Goal: Communication & Community: Answer question/provide support

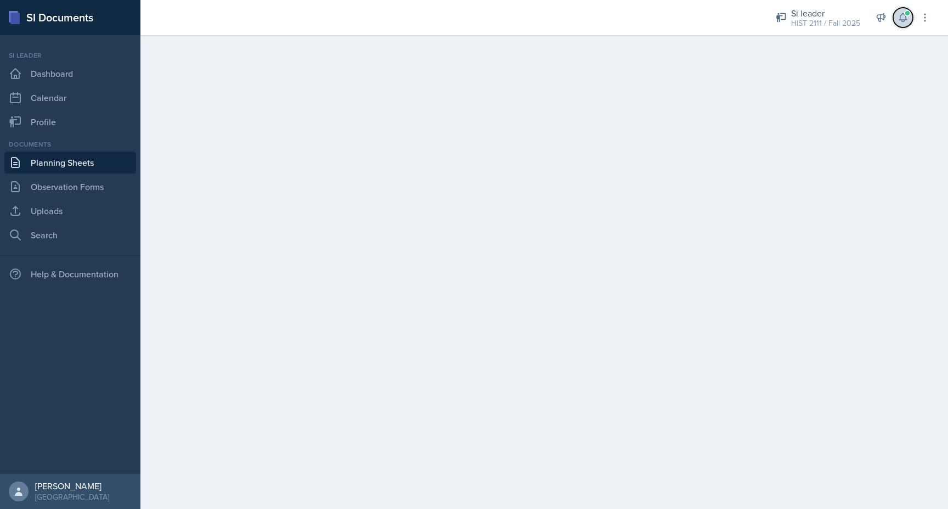
click at [903, 18] on icon at bounding box center [903, 17] width 11 height 11
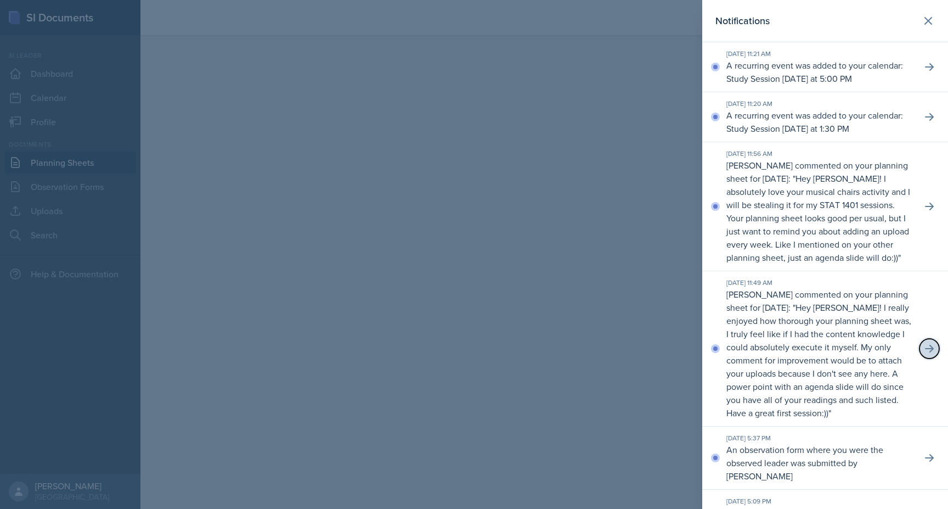
click at [928, 342] on button at bounding box center [930, 349] width 20 height 20
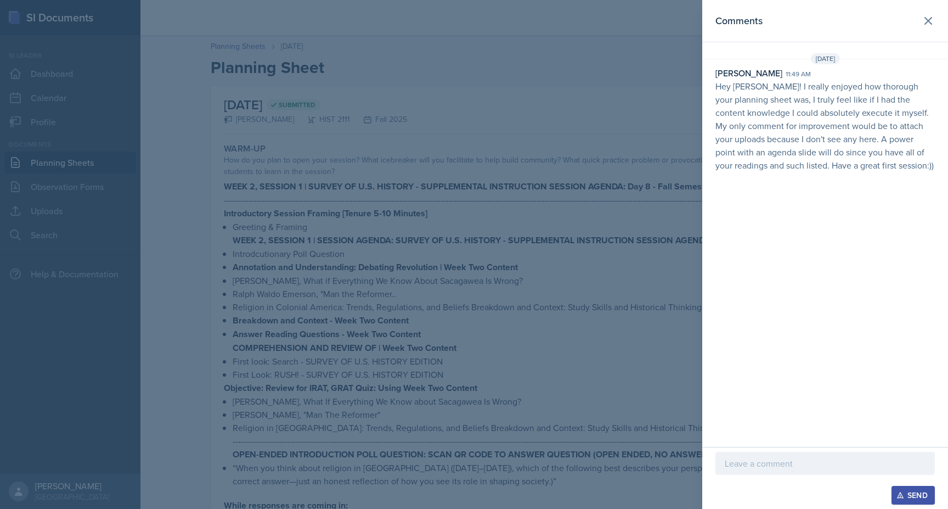
click at [576, 319] on div at bounding box center [474, 254] width 948 height 509
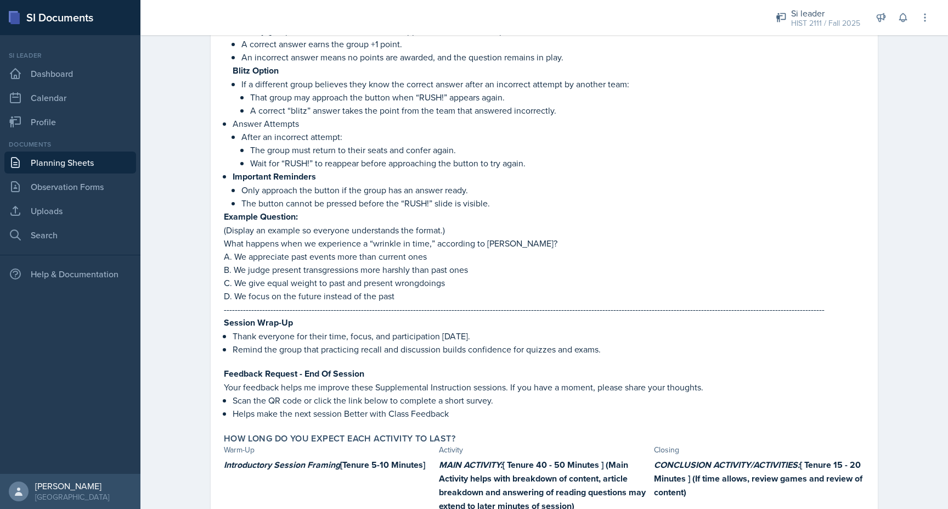
scroll to position [2669, 0]
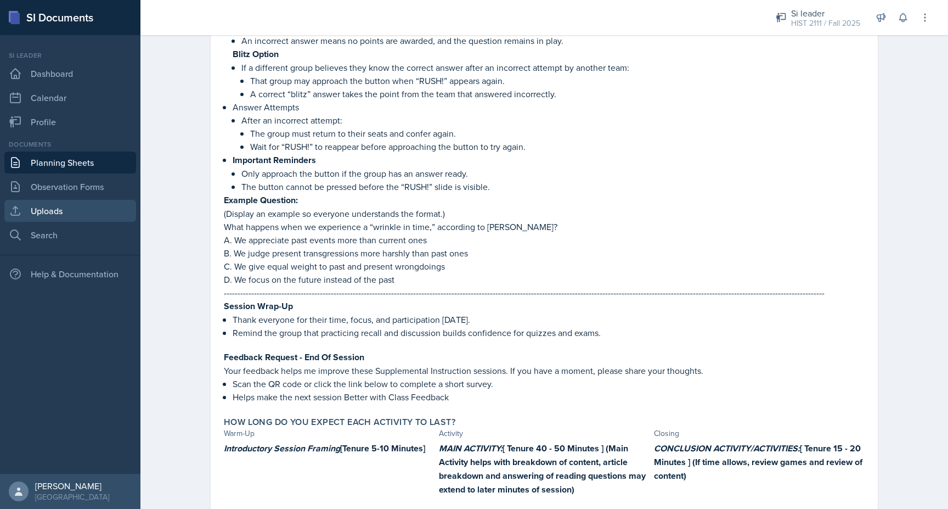
click at [111, 219] on link "Uploads" at bounding box center [70, 211] width 132 height 22
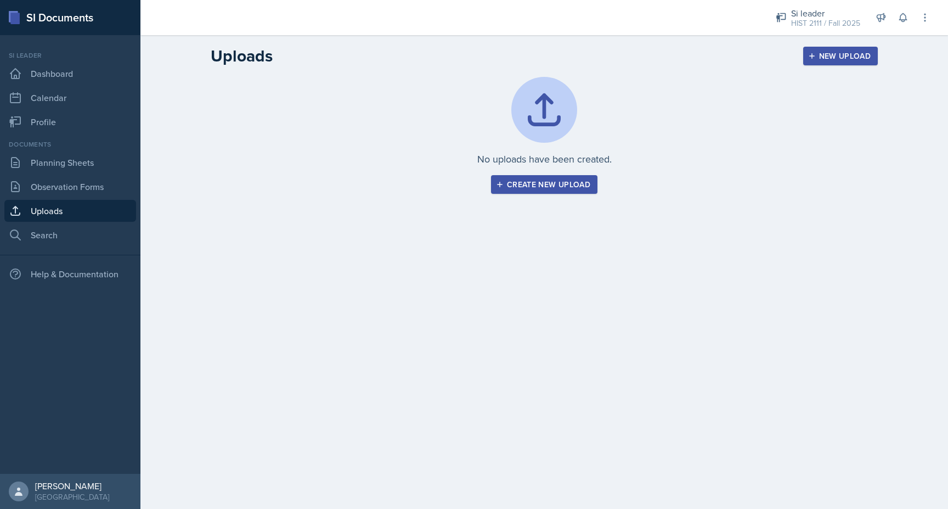
click at [510, 190] on button "Create new upload" at bounding box center [544, 184] width 106 height 19
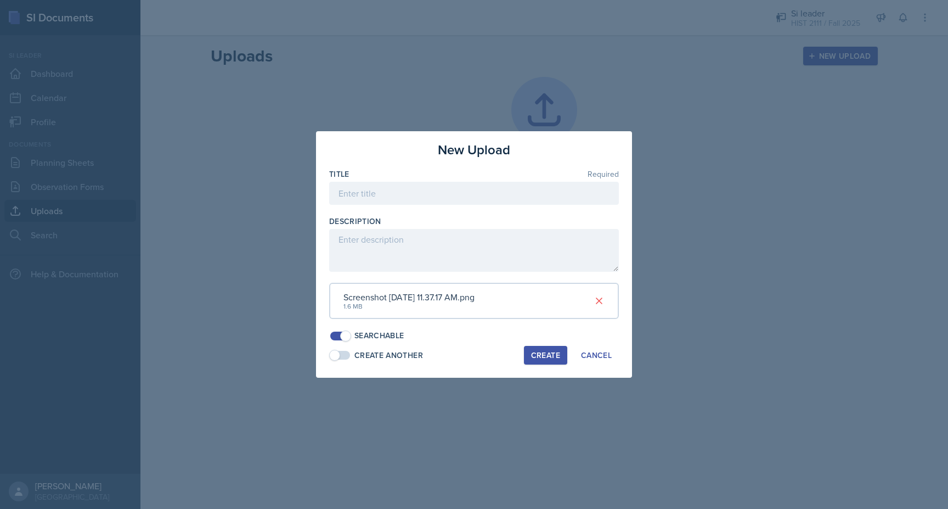
drag, startPoint x: 583, startPoint y: 339, endPoint x: 586, endPoint y: 368, distance: 29.7
click at [586, 367] on div "New Upload Title Required Description Screenshot [DATE] 11.37.17 AM.png 1.6 MB …" at bounding box center [474, 254] width 316 height 246
click at [597, 296] on icon at bounding box center [599, 300] width 11 height 11
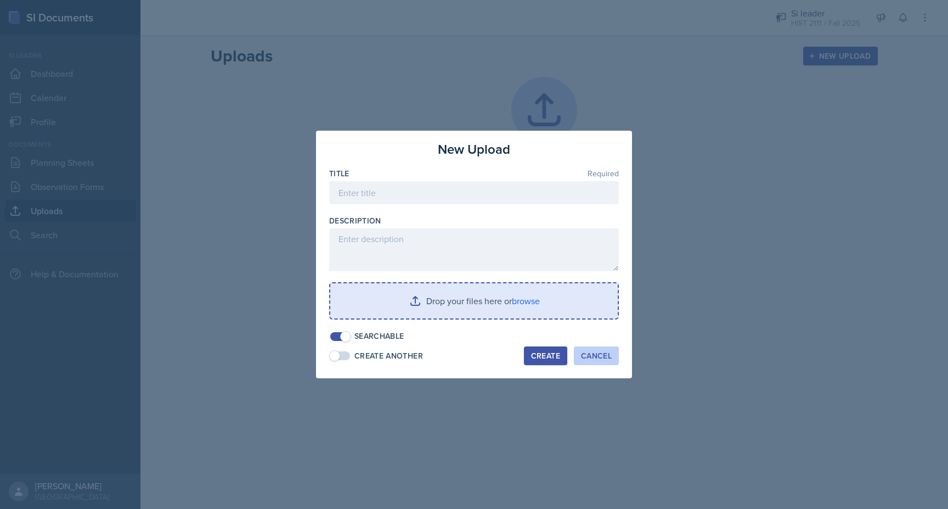
click at [588, 356] on div "Cancel" at bounding box center [596, 355] width 31 height 9
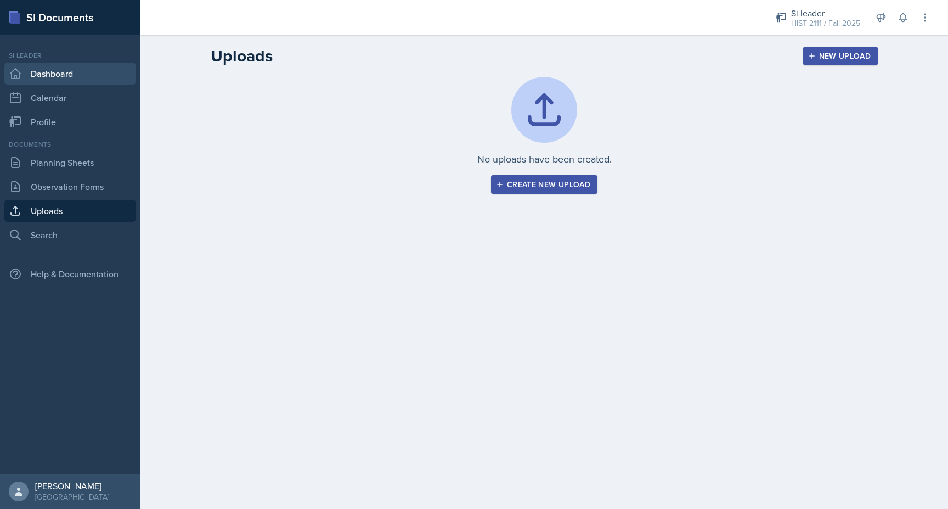
click at [40, 69] on link "Dashboard" at bounding box center [70, 74] width 132 height 22
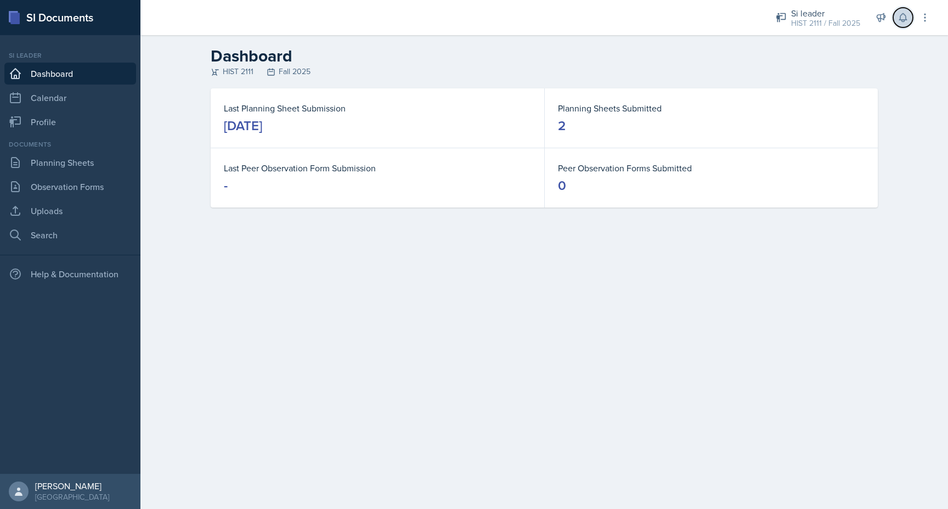
click at [902, 23] on icon at bounding box center [903, 17] width 11 height 11
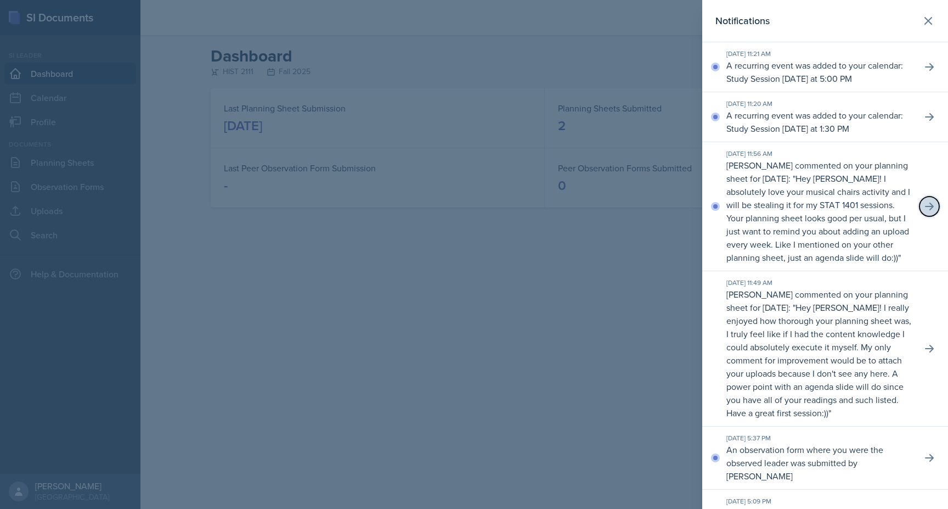
click at [930, 200] on button at bounding box center [930, 206] width 20 height 20
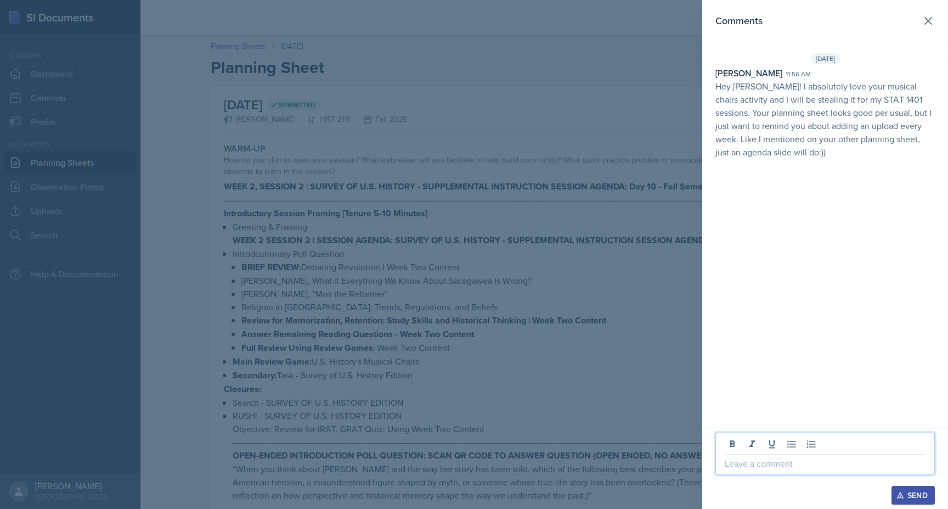
click at [786, 459] on p at bounding box center [825, 463] width 201 height 13
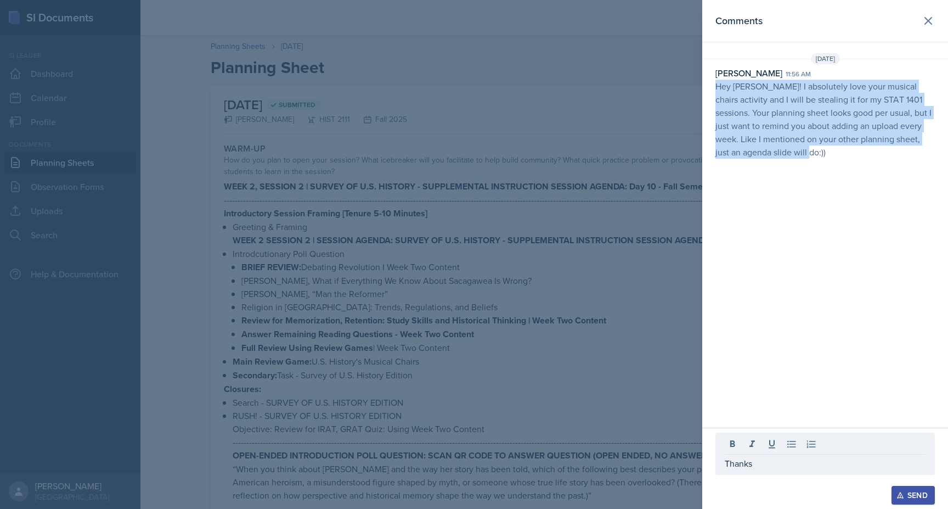
drag, startPoint x: 774, startPoint y: 156, endPoint x: 714, endPoint y: 89, distance: 90.2
click at [714, 89] on div "[PERSON_NAME] 11:56 am Hey [PERSON_NAME]! I absolutely love your musical chairs…" at bounding box center [826, 112] width 246 height 92
copy p "Hey [PERSON_NAME]! I absolutely love your musical chairs activity and I will be…"
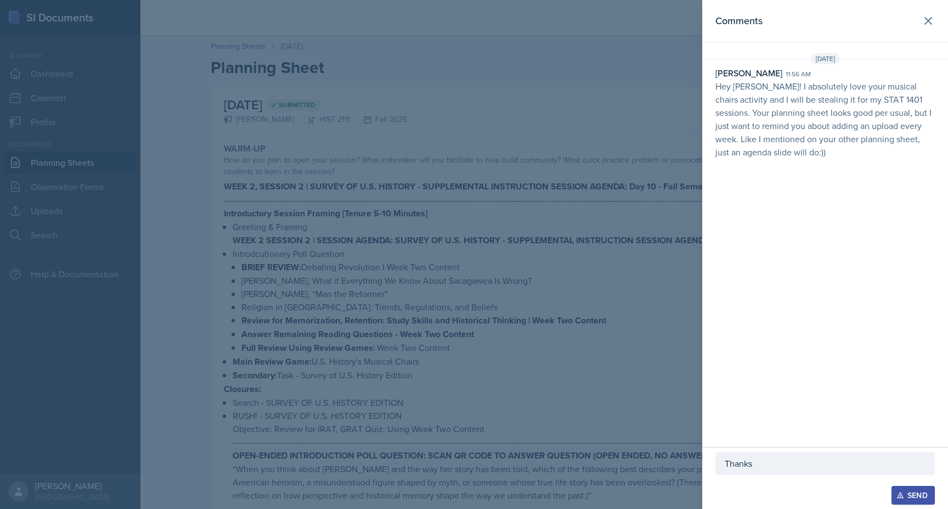
click at [349, 81] on div at bounding box center [474, 254] width 948 height 509
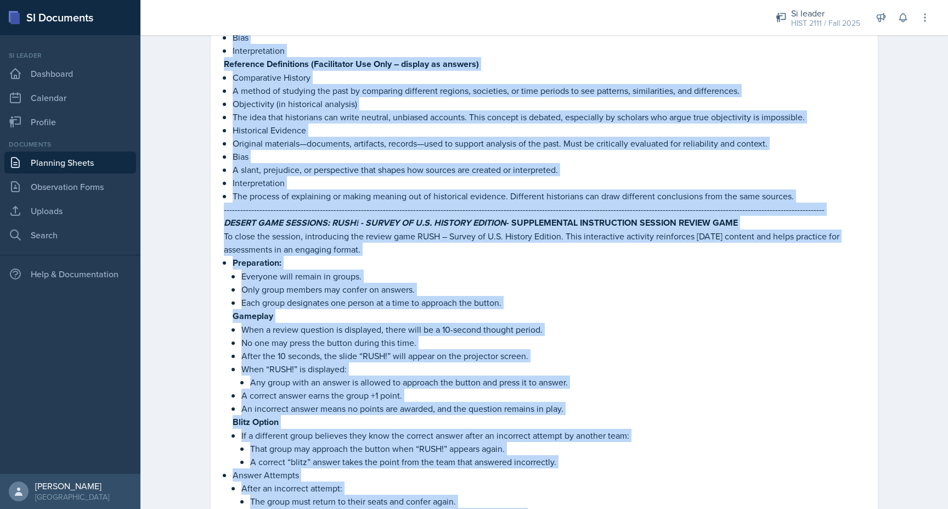
scroll to position [2811, 0]
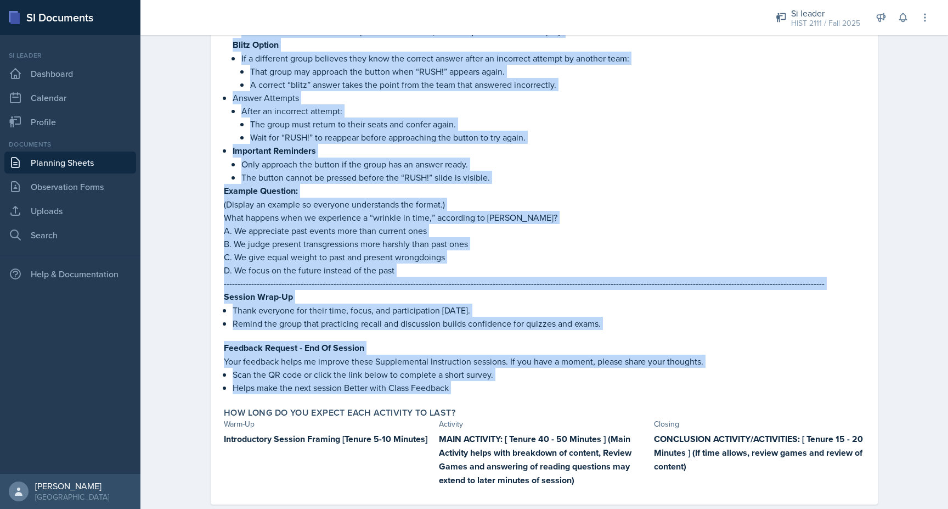
drag, startPoint x: 223, startPoint y: 144, endPoint x: 469, endPoint y: 377, distance: 338.2
copy div "Lore-Ip Dol si ame cons ad elit sedd eiusmod? Temp incididunt utla etd magnaali…"
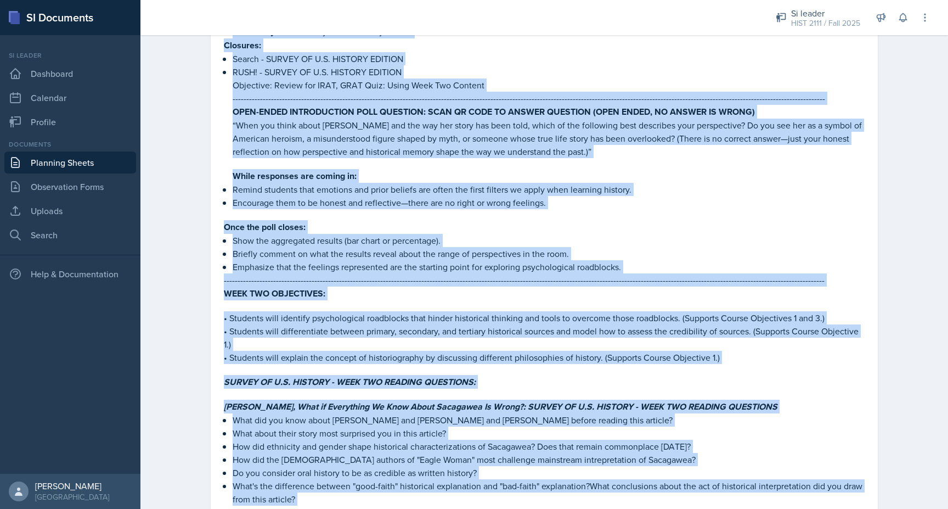
click at [469, 377] on em "SURVEY OF U.S. HISTORY - WEEK TWO READING QUESTIONS:" at bounding box center [350, 381] width 252 height 13
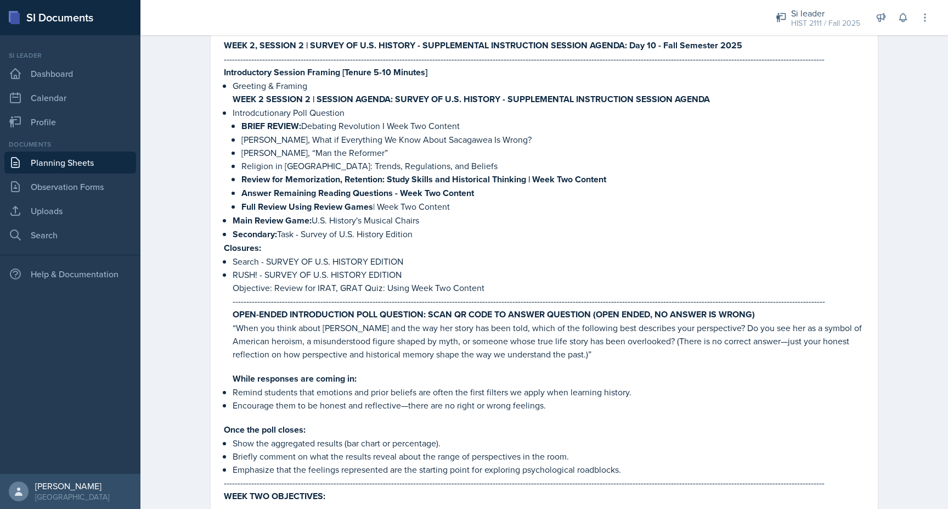
scroll to position [0, 0]
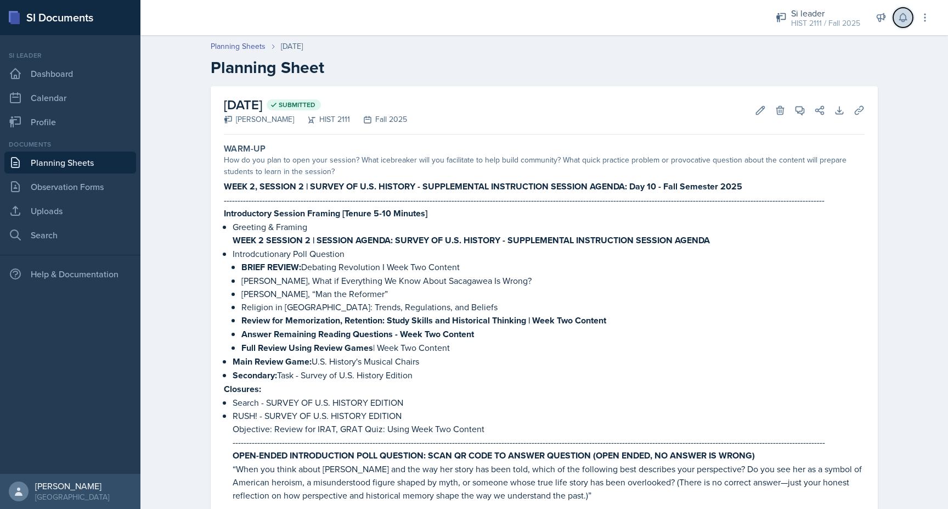
click at [899, 20] on icon at bounding box center [903, 17] width 11 height 11
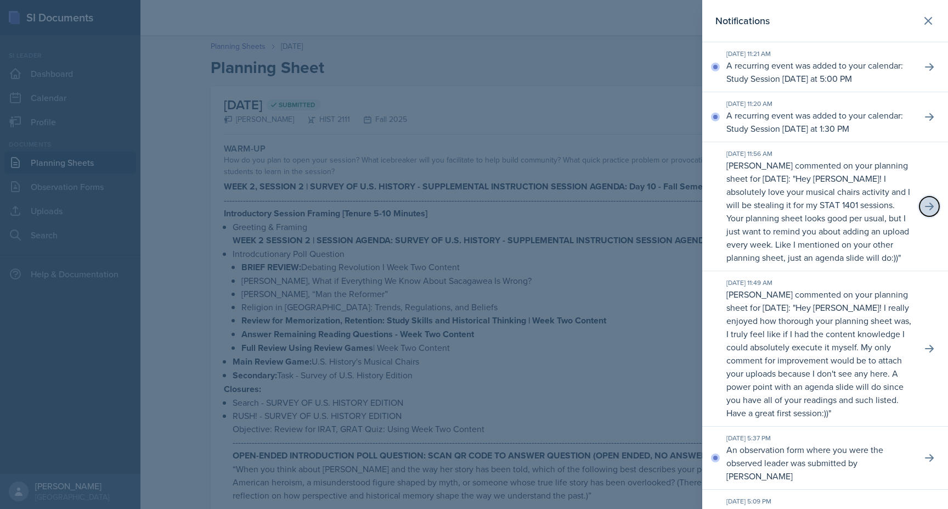
click at [934, 211] on icon at bounding box center [929, 206] width 11 height 11
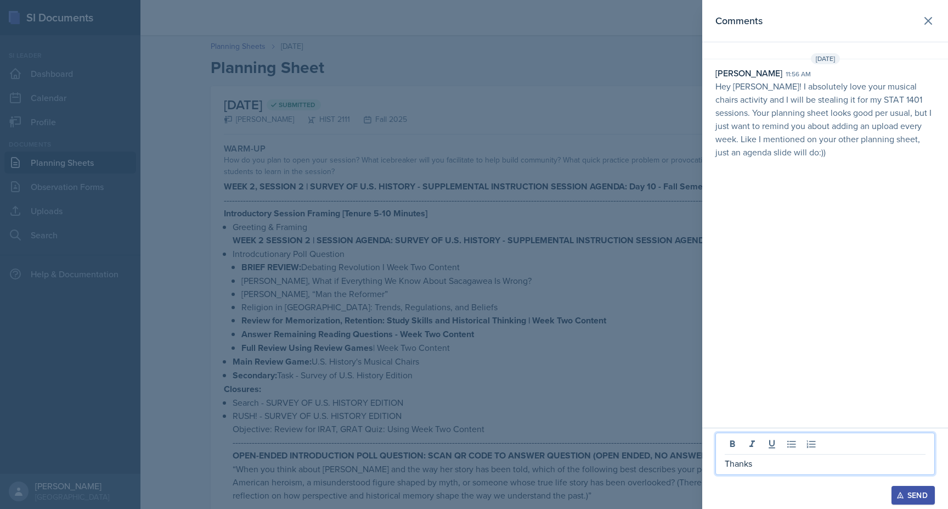
drag, startPoint x: 760, startPoint y: 461, endPoint x: 688, endPoint y: 461, distance: 71.9
click at [688, 461] on div "Comments [DATE] [PERSON_NAME] 11:56 am Hey [PERSON_NAME]! I absolutely love you…" at bounding box center [474, 254] width 948 height 509
click at [765, 437] on p "Thank you! I’m glad you liked the musical chairs activity—I’ll definitely keep …" at bounding box center [825, 450] width 201 height 40
click at [767, 437] on p "Thank you! I’m glad you liked the musical chairs activity—I’ll definitely keep …" at bounding box center [825, 450] width 201 height 40
click at [895, 436] on p "Thank you very much, I’m glad you liked the musical chairs activity—I’ll defini…" at bounding box center [825, 450] width 201 height 40
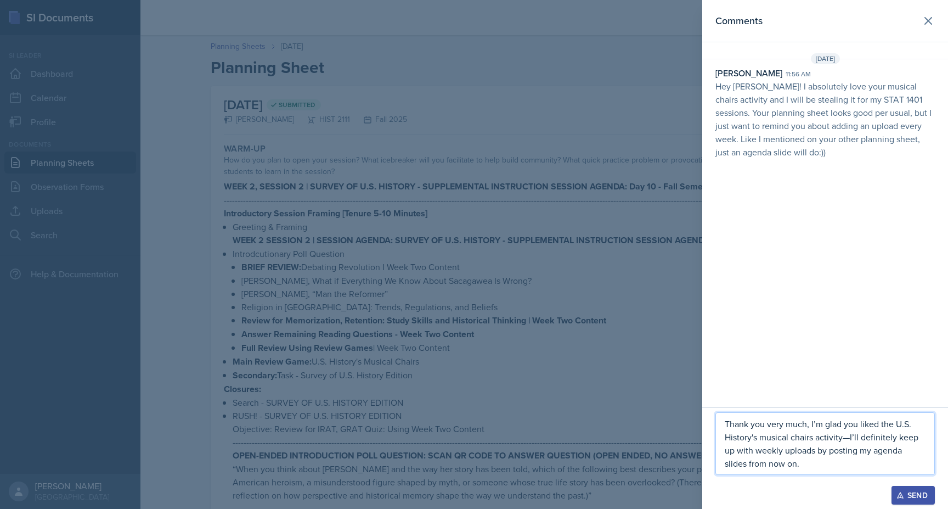
click at [813, 440] on p "Thank you very much, I’m glad you liked the U.S. History's musical chairs activ…" at bounding box center [825, 443] width 201 height 53
click at [896, 425] on p "Thank you very much, I’m glad you liked the U.S. History's musical chairs" acti…" at bounding box center [825, 443] width 201 height 53
click at [852, 440] on p "Thank you very much, I’m glad you liked the "U.S. History's musical chairs" act…" at bounding box center [825, 443] width 201 height 53
click at [815, 467] on p "Thank you very much, I’m glad you liked the "U.S. History's musical chairs" act…" at bounding box center [825, 443] width 201 height 53
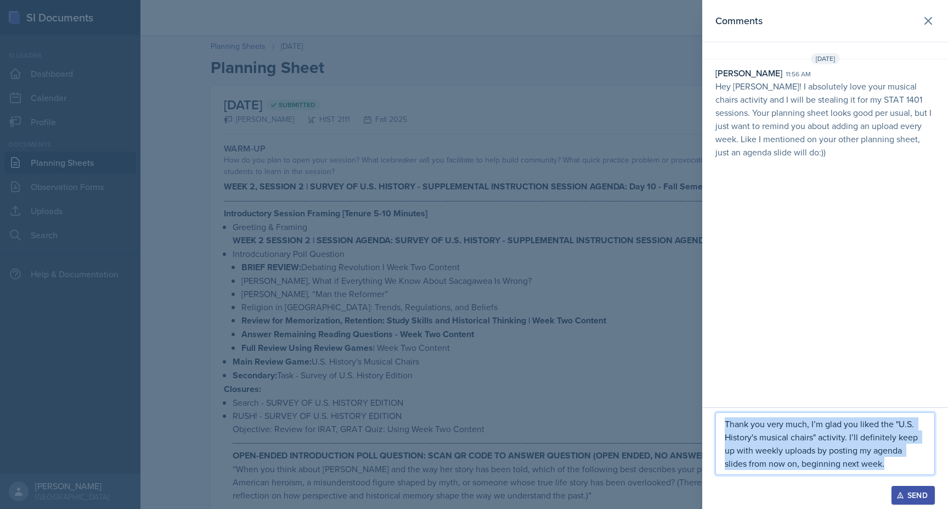
drag, startPoint x: 897, startPoint y: 467, endPoint x: 720, endPoint y: 409, distance: 186.6
click at [720, 409] on div "Thank you very much, I’m glad you liked the "U.S. History's musical chairs" act…" at bounding box center [826, 458] width 246 height 102
copy p "Thank you very much, I’m glad you liked the "U.S. History's musical chairs" act…"
click at [912, 496] on div "Send" at bounding box center [913, 495] width 29 height 9
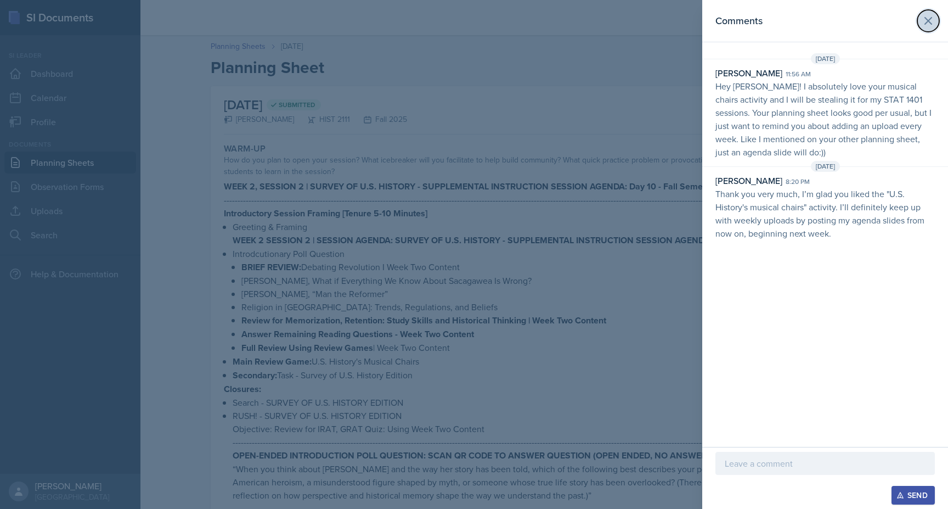
click at [934, 17] on icon at bounding box center [928, 20] width 13 height 13
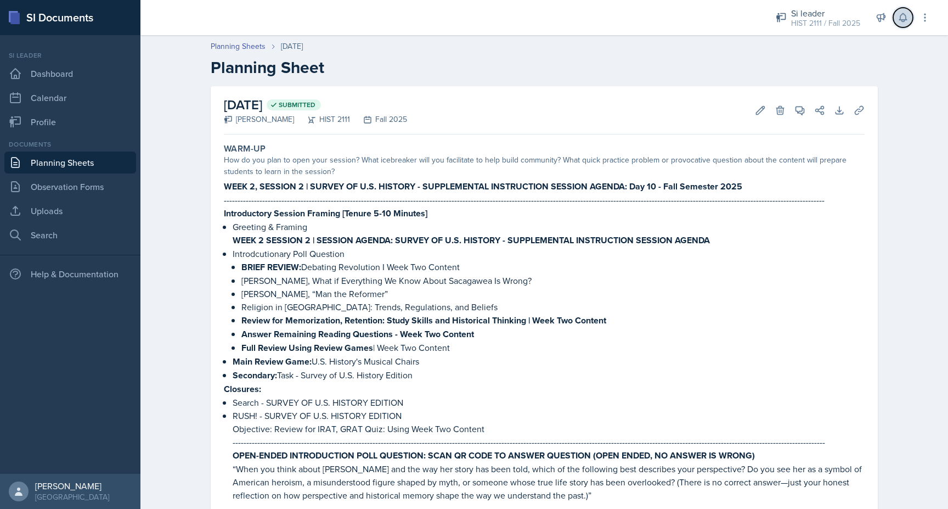
click at [903, 21] on icon at bounding box center [903, 18] width 7 height 8
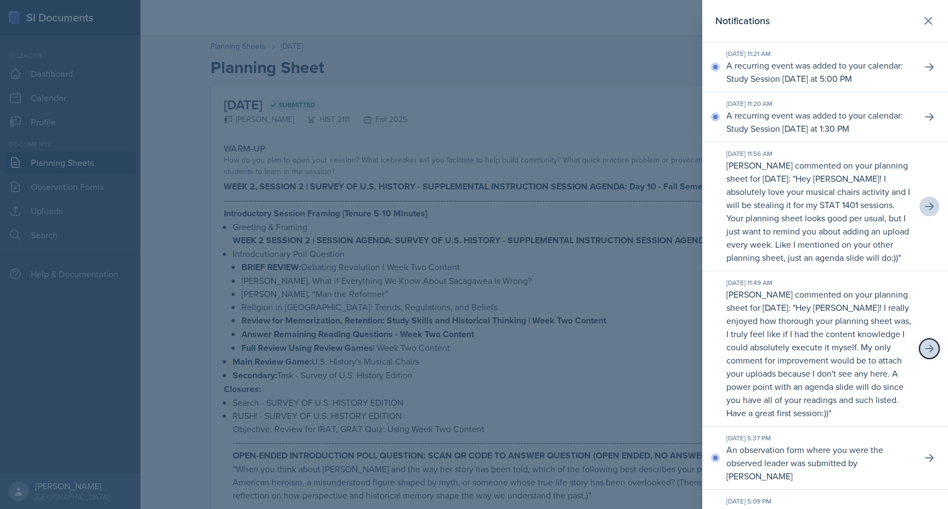
click at [932, 351] on icon at bounding box center [929, 348] width 11 height 11
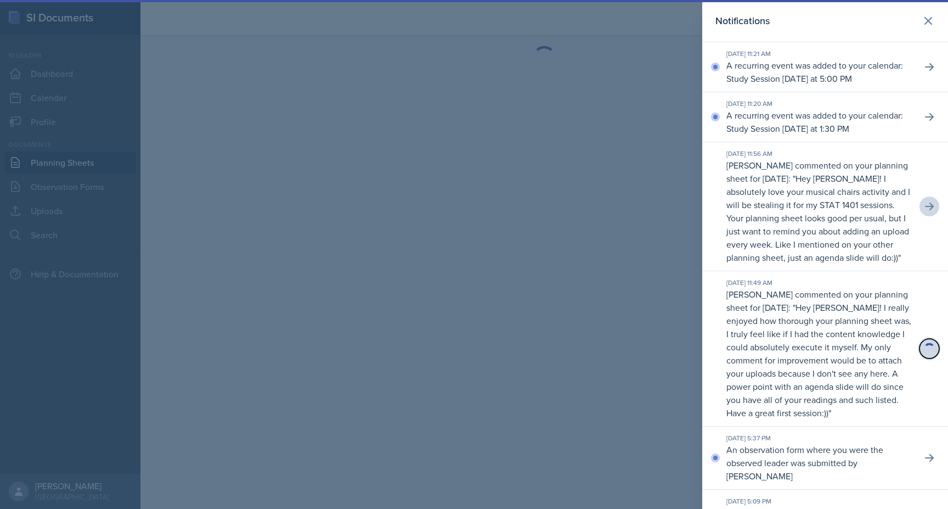
click at [925, 340] on button at bounding box center [930, 349] width 20 height 20
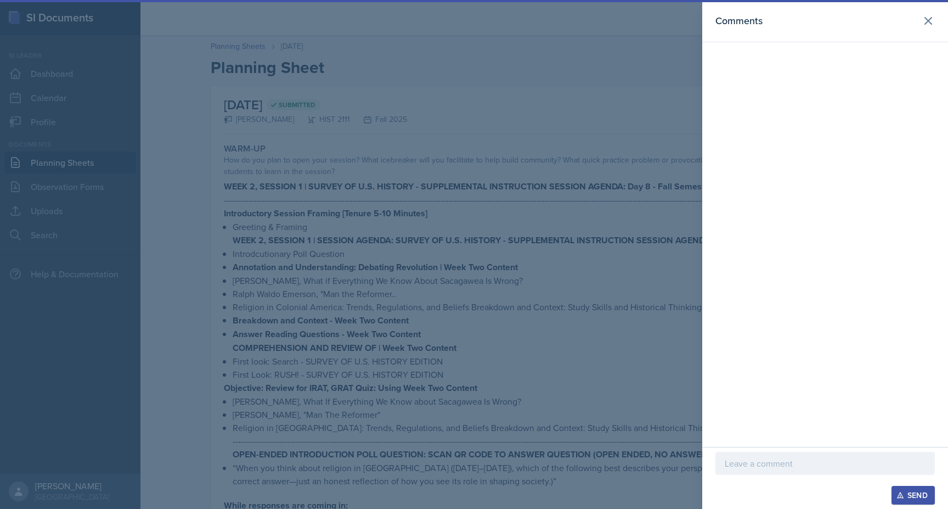
click at [930, 24] on section "Comments Send" at bounding box center [826, 254] width 246 height 509
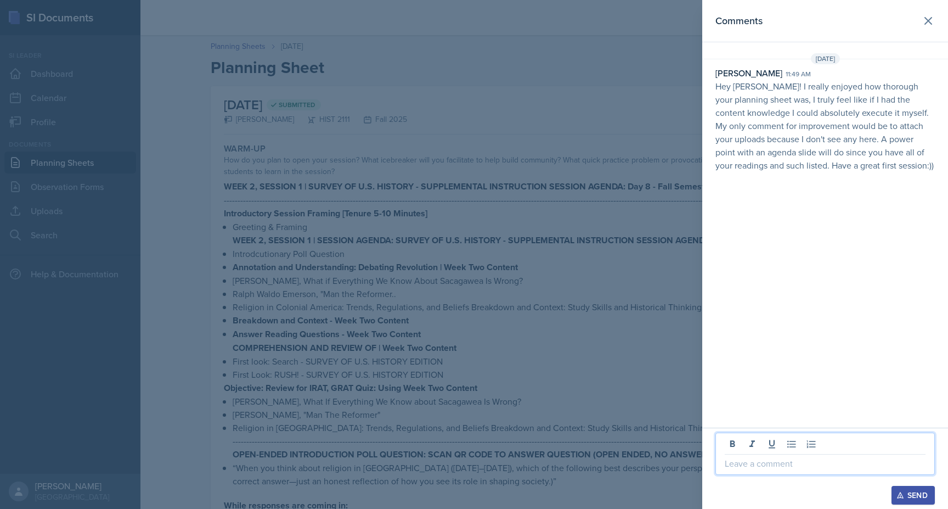
click at [776, 469] on p at bounding box center [825, 463] width 201 height 13
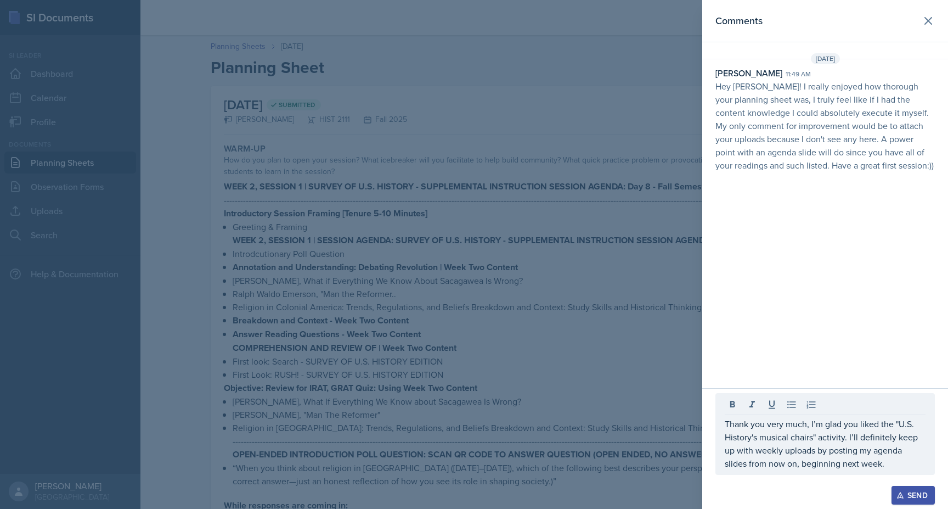
click at [908, 491] on div "Send" at bounding box center [913, 495] width 29 height 9
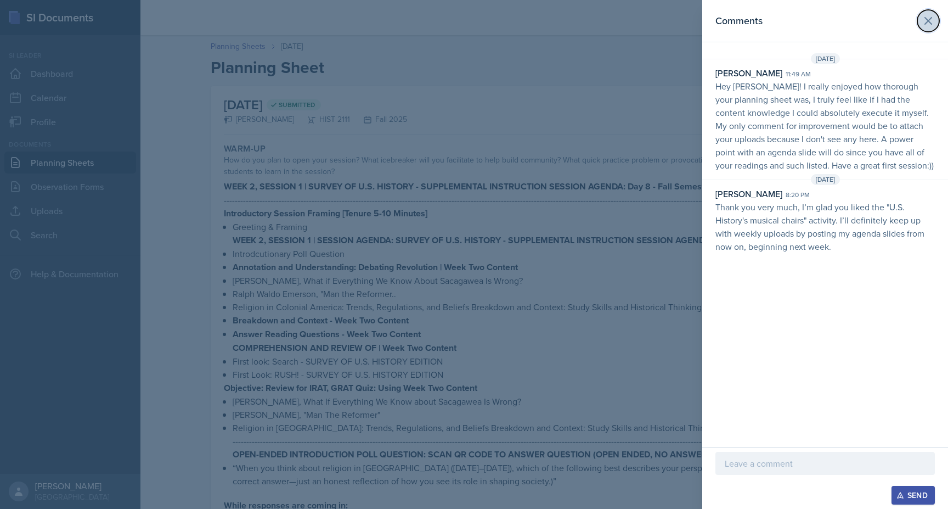
click at [926, 27] on icon at bounding box center [928, 20] width 13 height 13
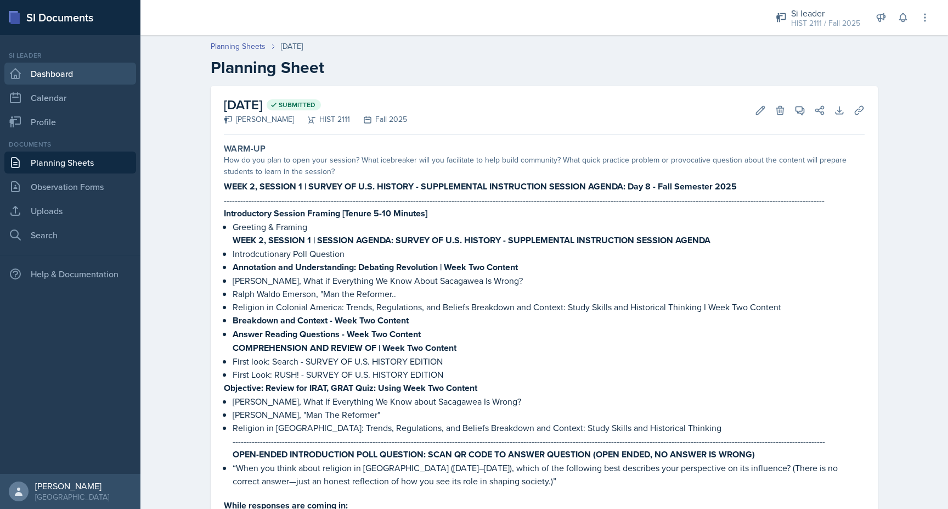
click at [23, 73] on link "Dashboard" at bounding box center [70, 74] width 132 height 22
